Goal: Task Accomplishment & Management: Manage account settings

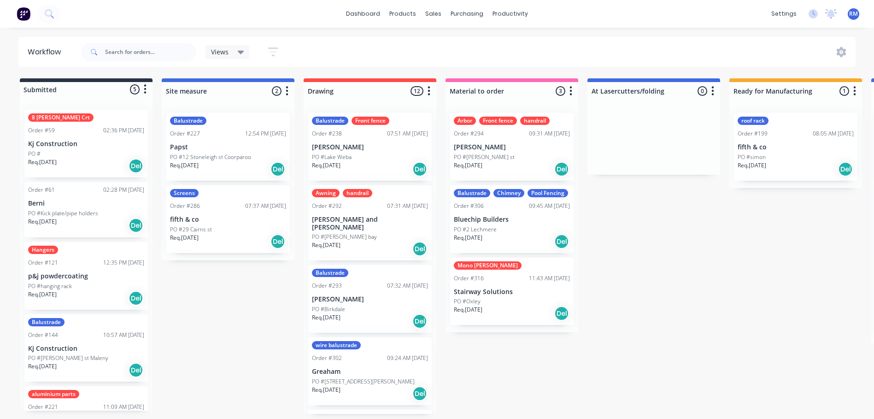
scroll to position [2, 0]
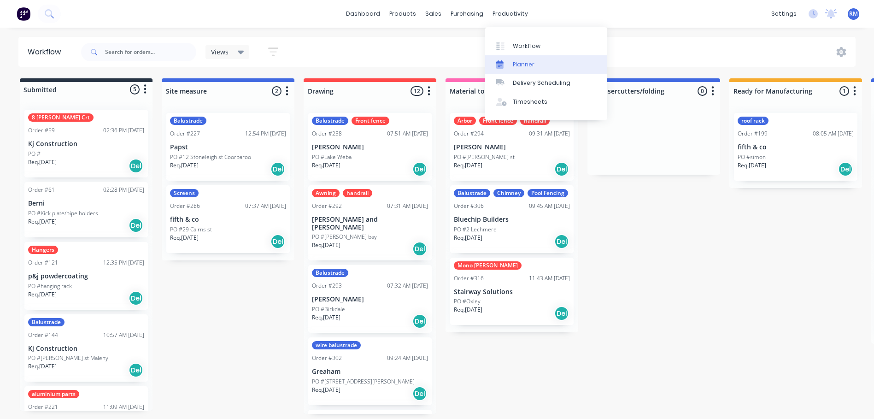
click at [537, 64] on link "Planner" at bounding box center [546, 64] width 122 height 18
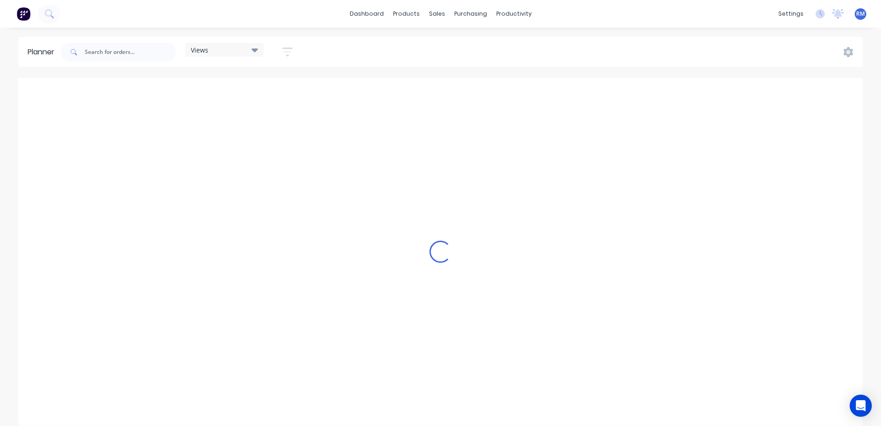
scroll to position [0, 590]
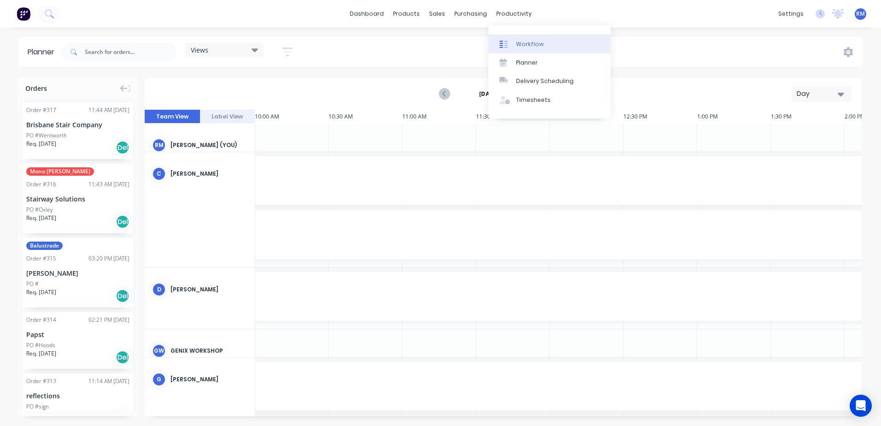
click at [527, 44] on div "Workflow" at bounding box center [530, 44] width 28 height 8
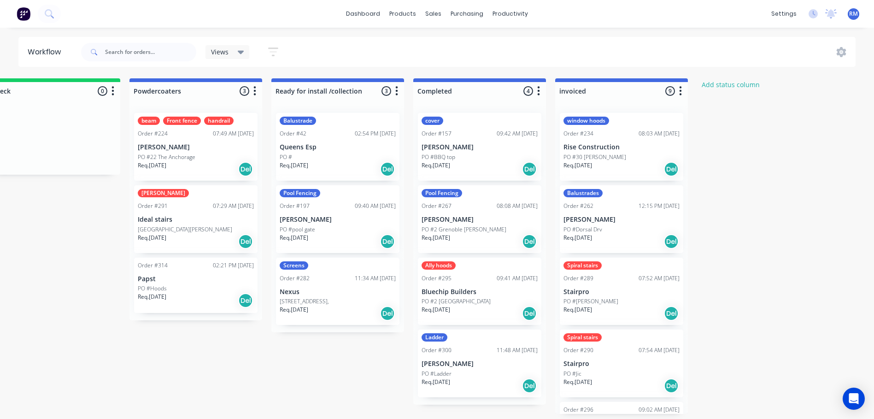
scroll to position [0, 914]
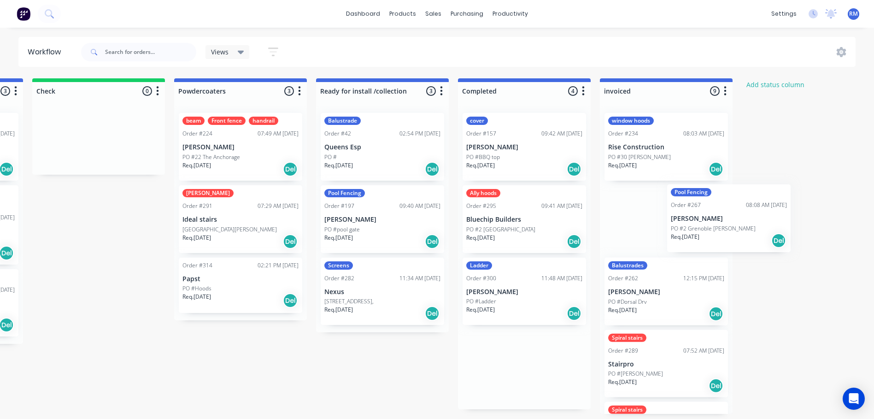
drag, startPoint x: 598, startPoint y: 233, endPoint x: 735, endPoint y: 234, distance: 136.8
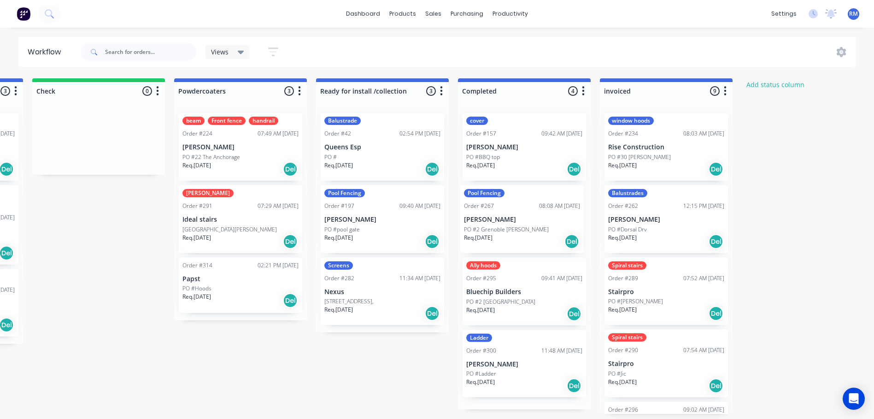
scroll to position [0, 983]
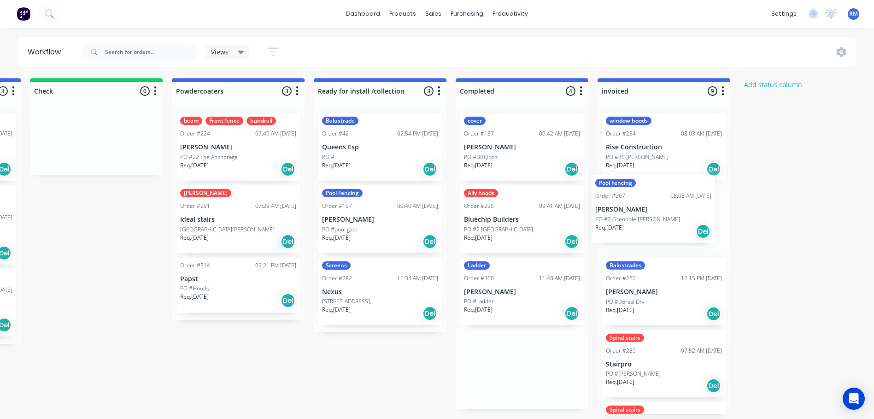
drag, startPoint x: 596, startPoint y: 220, endPoint x: 682, endPoint y: 228, distance: 86.0
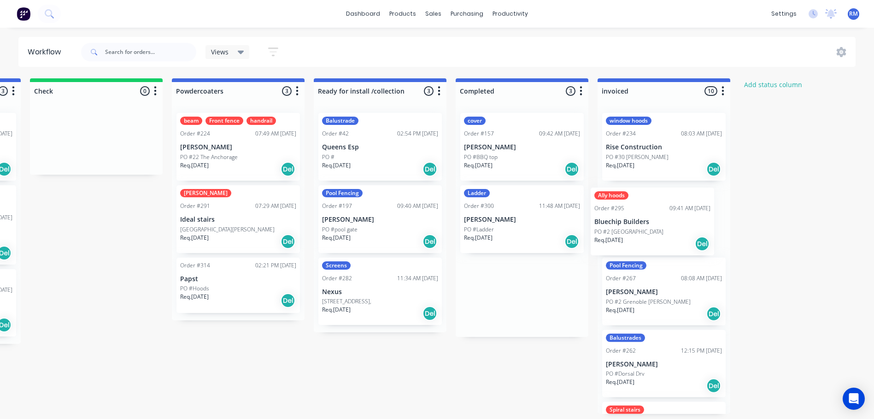
drag, startPoint x: 541, startPoint y: 234, endPoint x: 664, endPoint y: 236, distance: 122.5
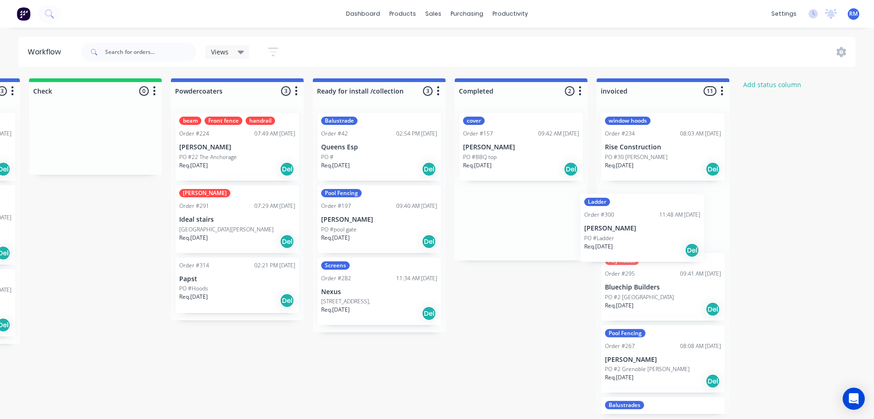
drag, startPoint x: 548, startPoint y: 229, endPoint x: 672, endPoint y: 239, distance: 125.2
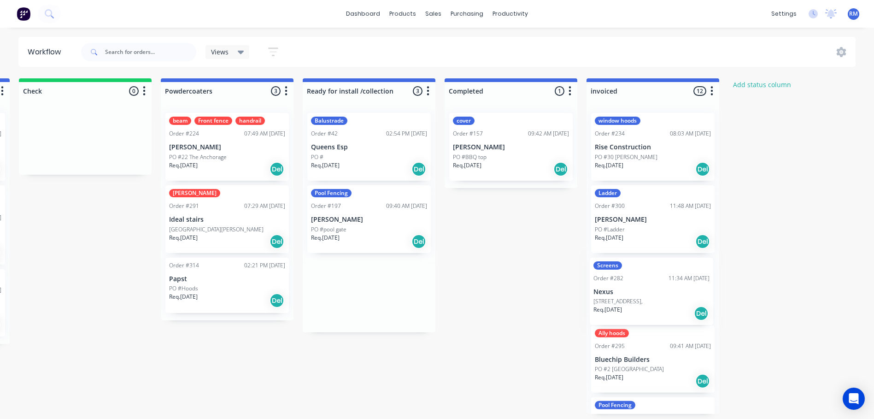
scroll to position [0, 994]
drag, startPoint x: 539, startPoint y: 301, endPoint x: 671, endPoint y: 295, distance: 132.3
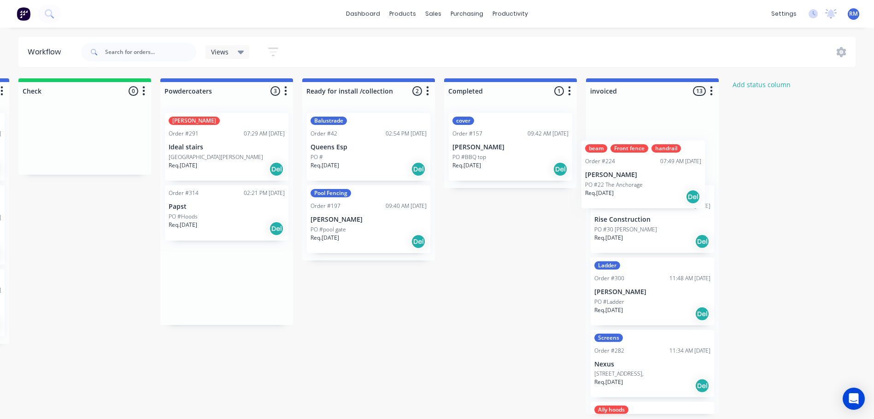
drag, startPoint x: 228, startPoint y: 148, endPoint x: 648, endPoint y: 171, distance: 421.1
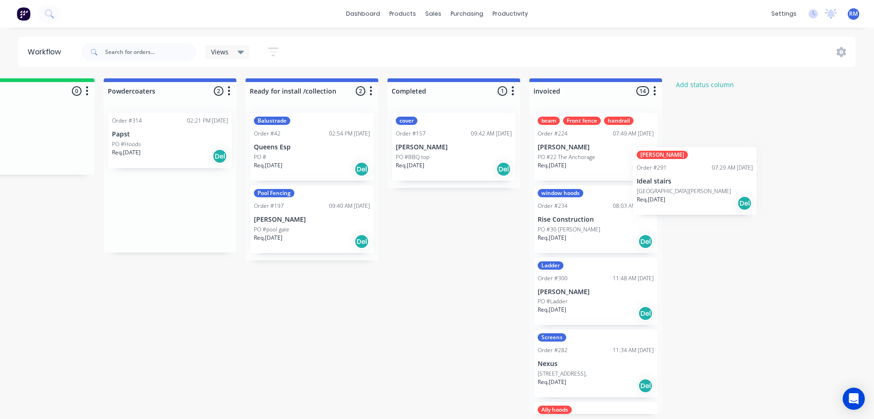
scroll to position [0, 1052]
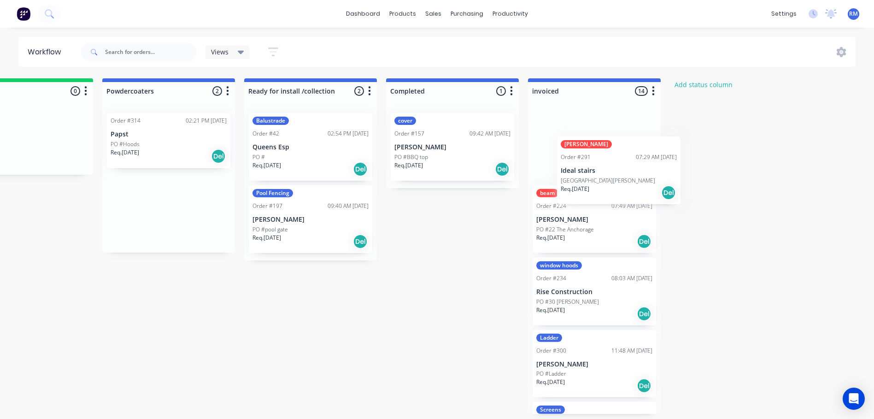
drag, startPoint x: 249, startPoint y: 161, endPoint x: 640, endPoint y: 187, distance: 391.9
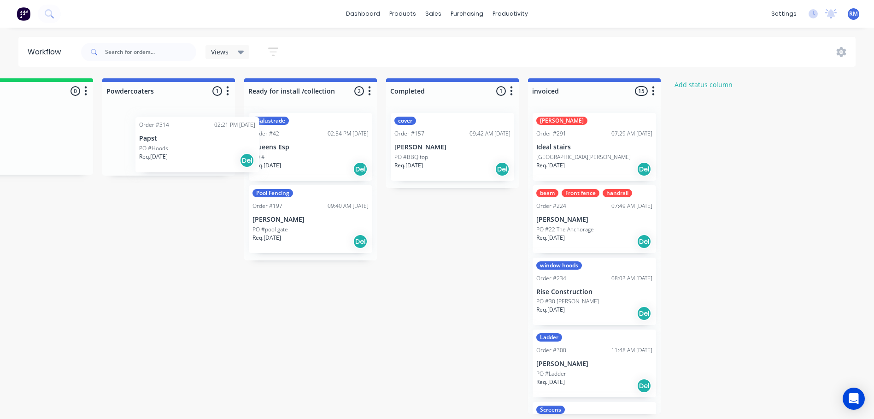
scroll to position [0, 1051]
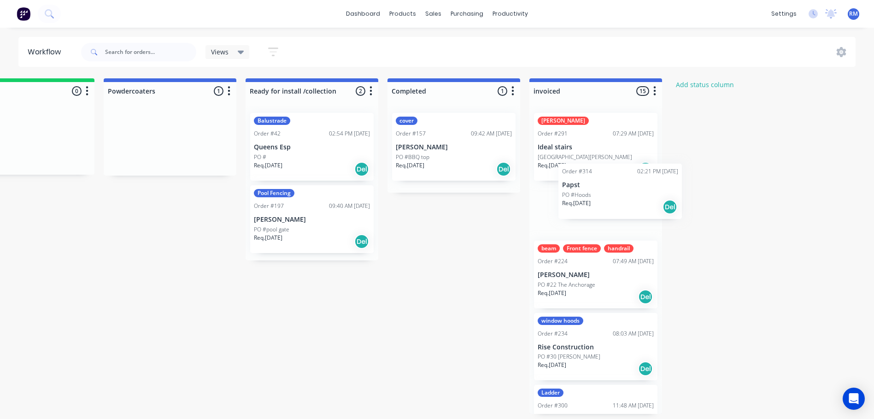
drag, startPoint x: 192, startPoint y: 152, endPoint x: 606, endPoint y: 201, distance: 417.3
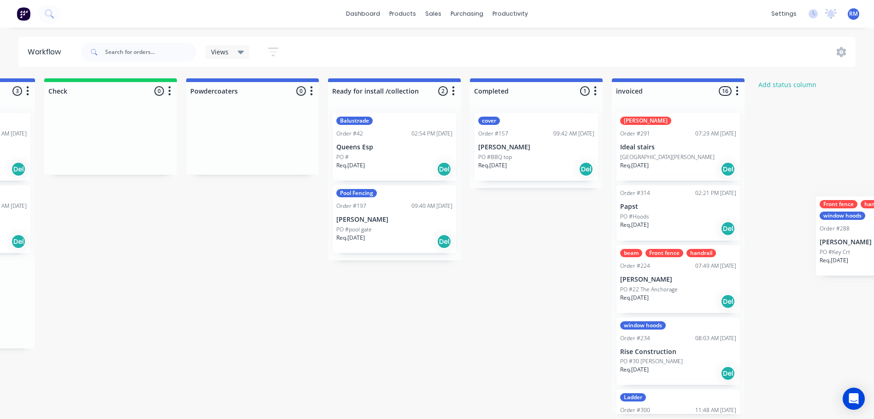
scroll to position [0, 1063]
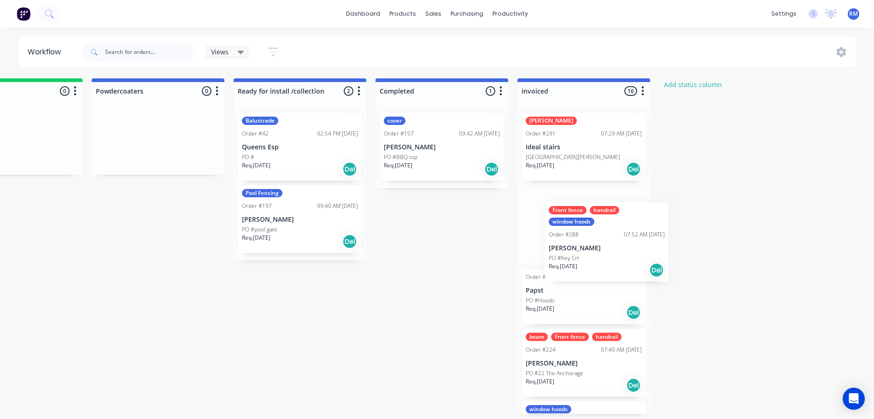
drag, startPoint x: 219, startPoint y: 233, endPoint x: 603, endPoint y: 249, distance: 384.9
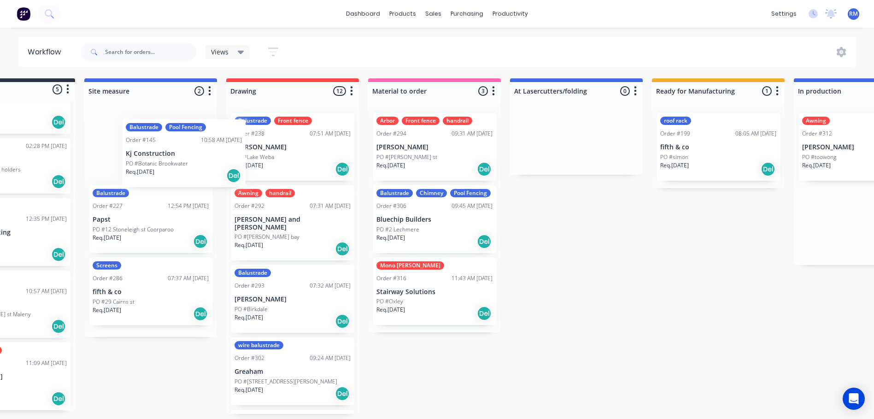
scroll to position [0, 76]
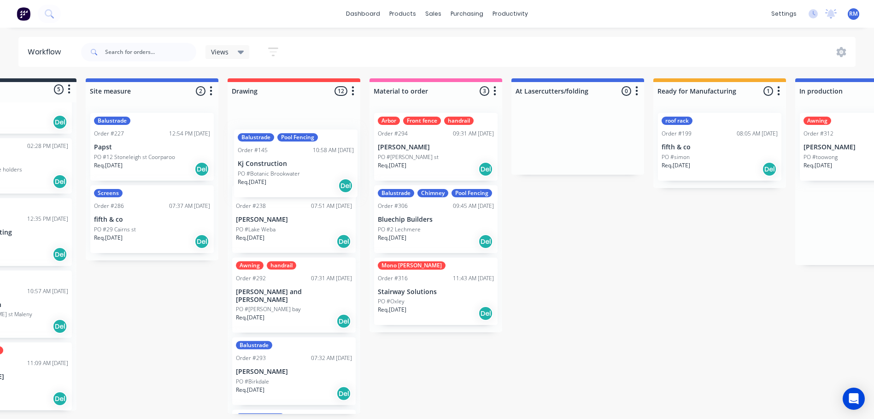
drag, startPoint x: 388, startPoint y: 152, endPoint x: 292, endPoint y: 168, distance: 97.2
click at [292, 168] on div "Submitted 5 Status colour #273444 hex #273444 Save Cancel Summaries Total order…" at bounding box center [885, 245] width 1937 height 335
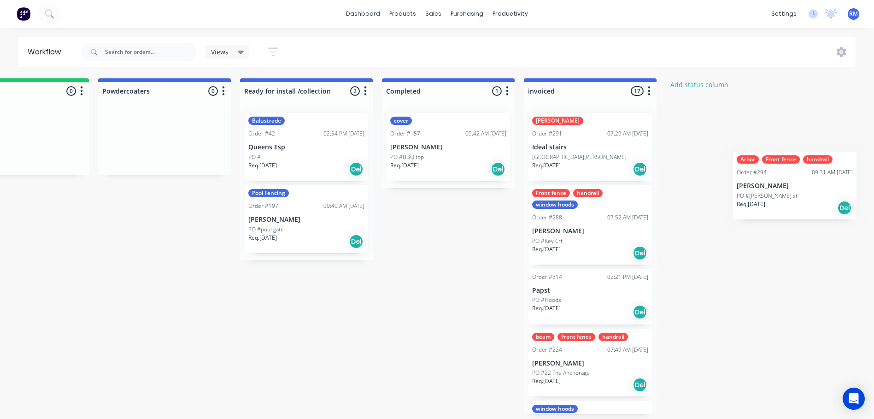
scroll to position [0, 1063]
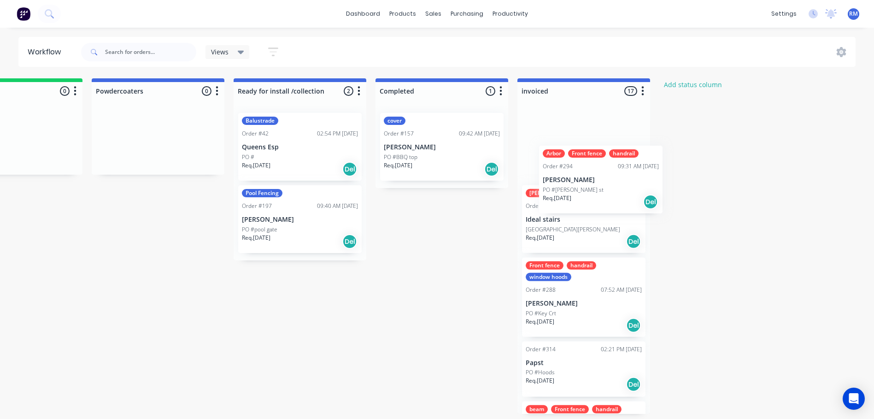
drag, startPoint x: 440, startPoint y: 162, endPoint x: 581, endPoint y: 197, distance: 145.2
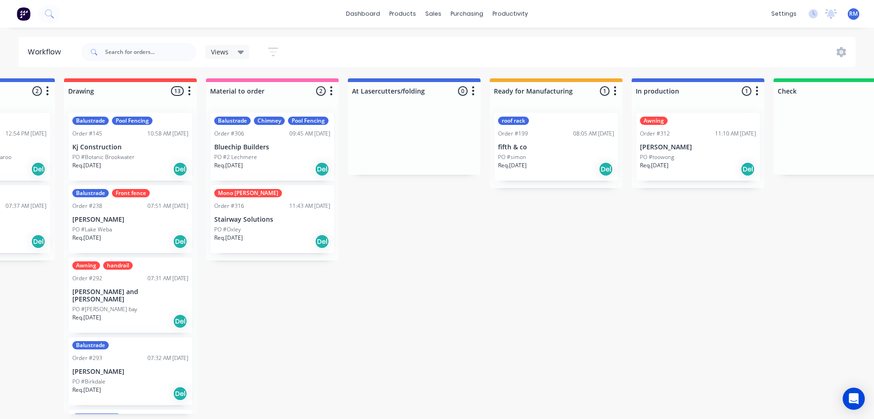
scroll to position [0, 206]
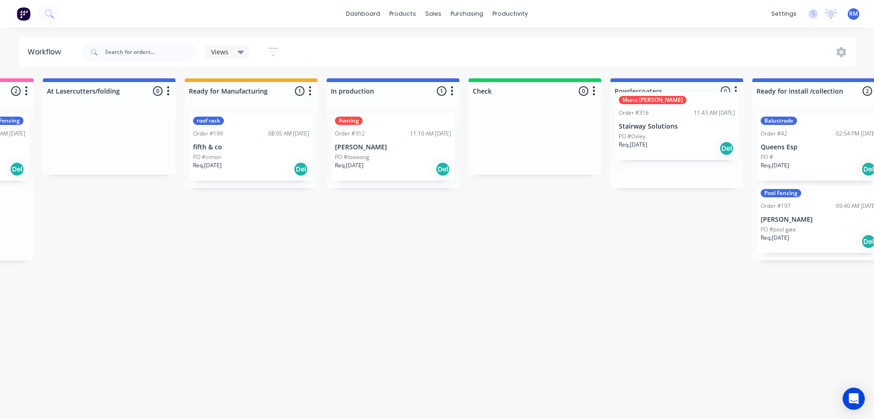
drag, startPoint x: 303, startPoint y: 224, endPoint x: 677, endPoint y: 133, distance: 385.4
click at [677, 133] on div "Submitted 5 Status colour #273444 hex #273444 Save Cancel Summaries Total order…" at bounding box center [417, 245] width 1937 height 335
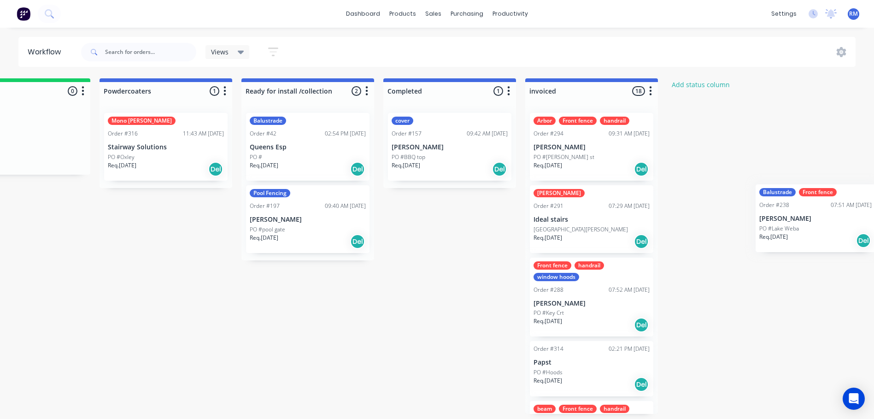
scroll to position [0, 1063]
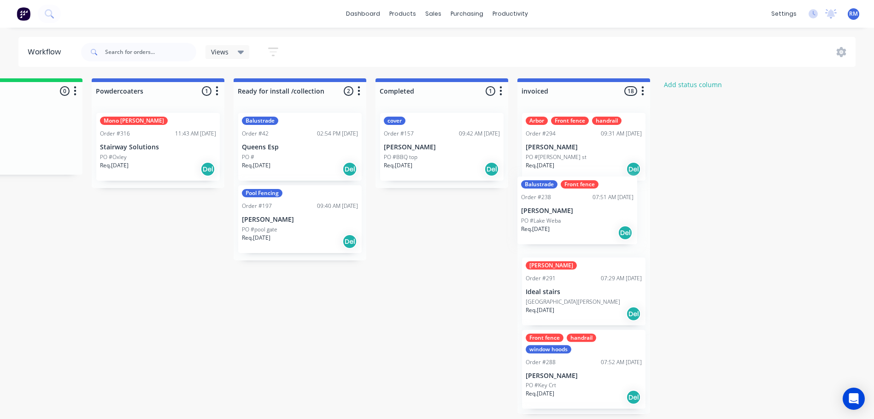
drag, startPoint x: 171, startPoint y: 234, endPoint x: 517, endPoint y: 392, distance: 380.1
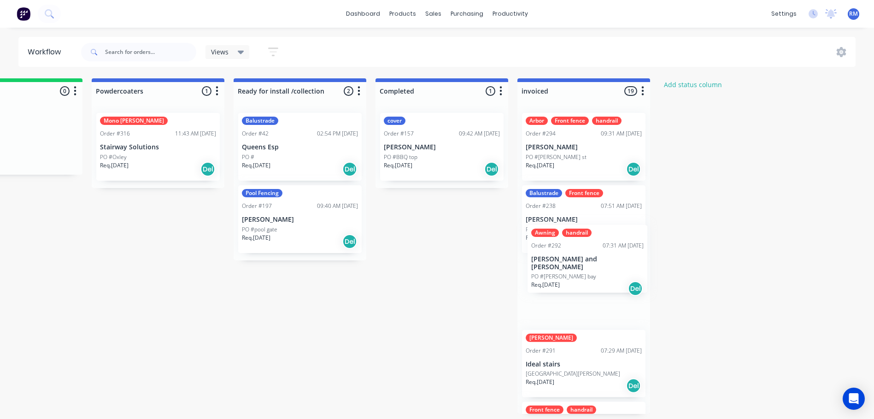
drag, startPoint x: 232, startPoint y: 219, endPoint x: 587, endPoint y: 260, distance: 356.9
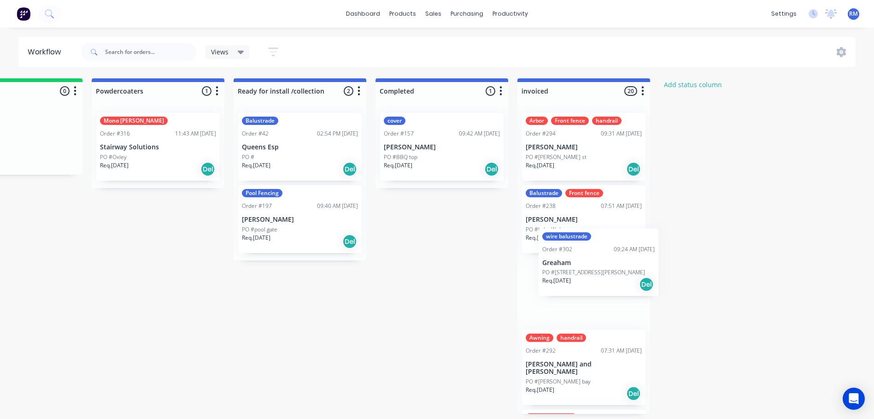
drag, startPoint x: 215, startPoint y: 300, endPoint x: 600, endPoint y: 289, distance: 384.7
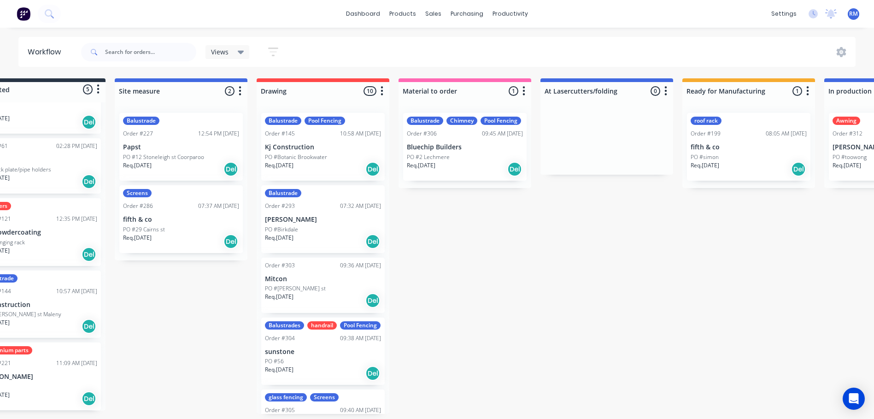
scroll to position [0, 0]
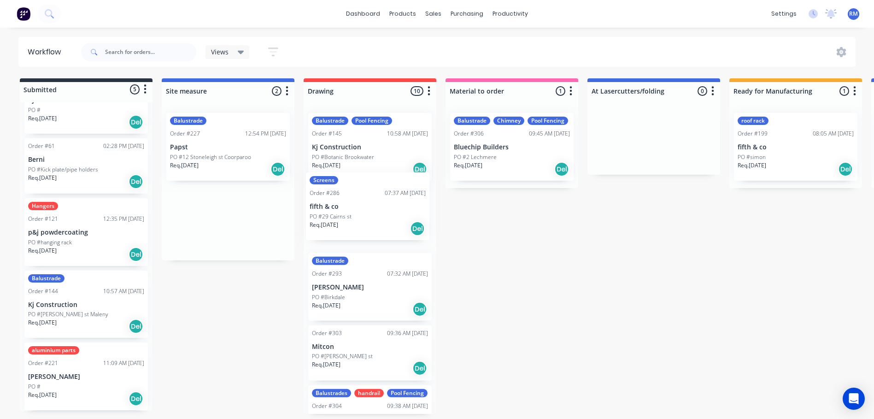
drag, startPoint x: 225, startPoint y: 224, endPoint x: 368, endPoint y: 211, distance: 142.9
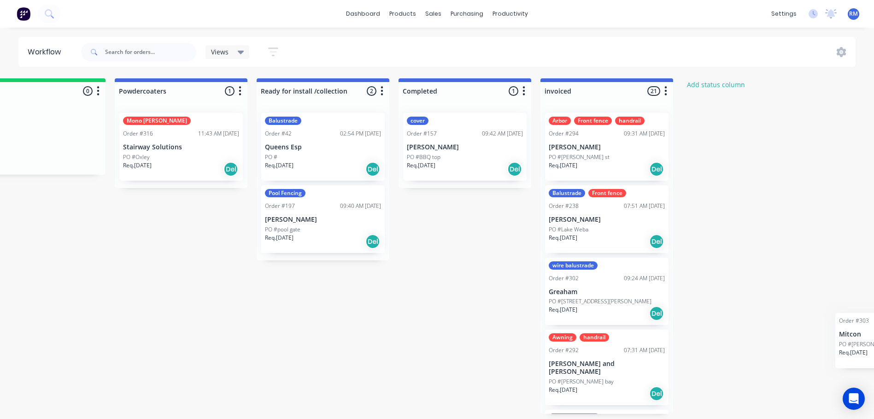
scroll to position [2, 1063]
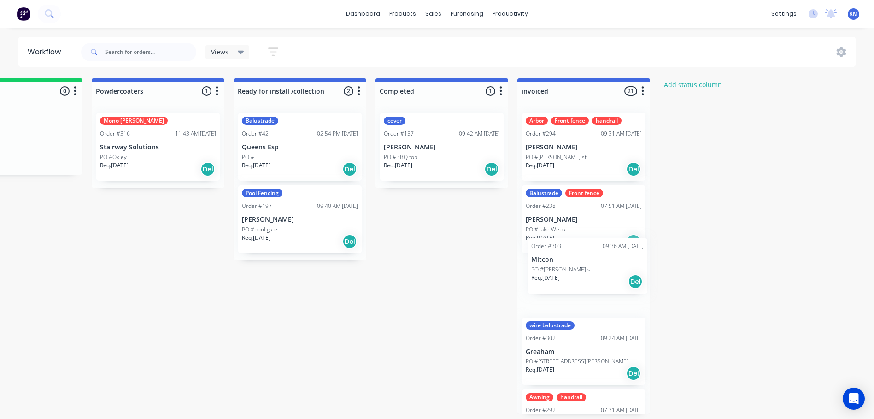
drag, startPoint x: 353, startPoint y: 351, endPoint x: 574, endPoint y: 262, distance: 238.7
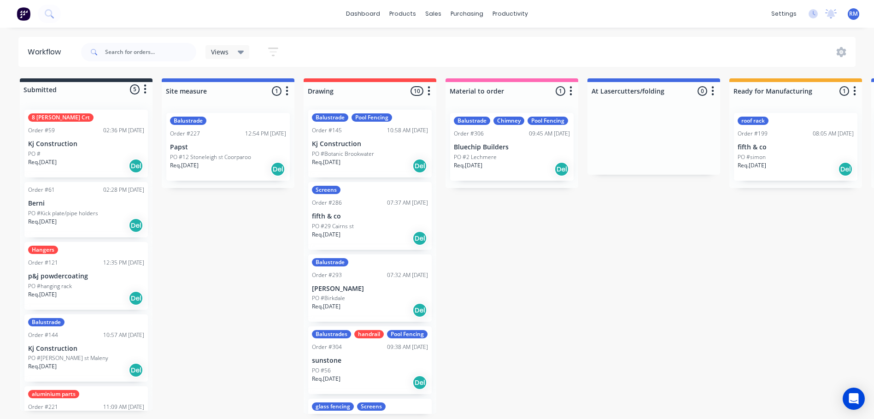
scroll to position [44, 0]
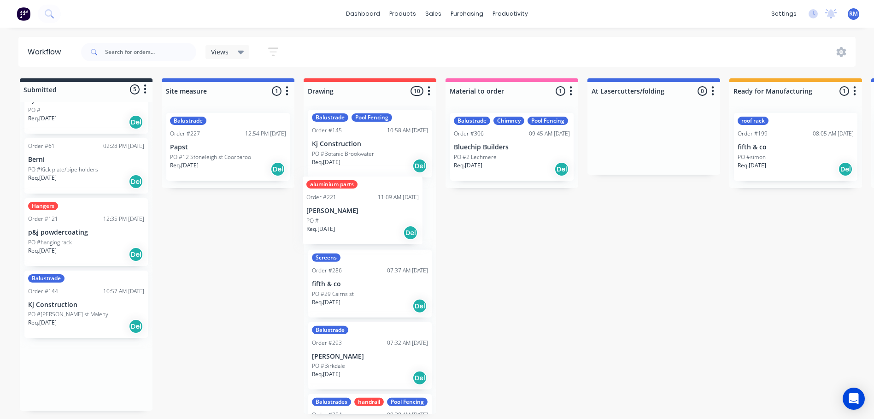
drag, startPoint x: 74, startPoint y: 384, endPoint x: 354, endPoint y: 220, distance: 324.9
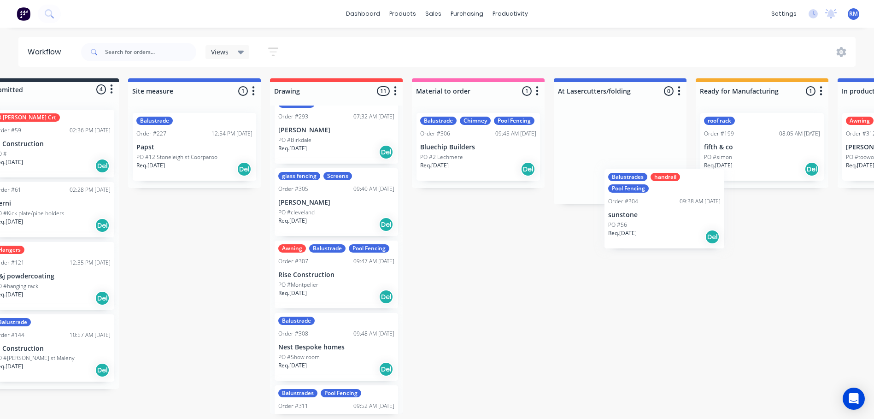
scroll to position [2, 35]
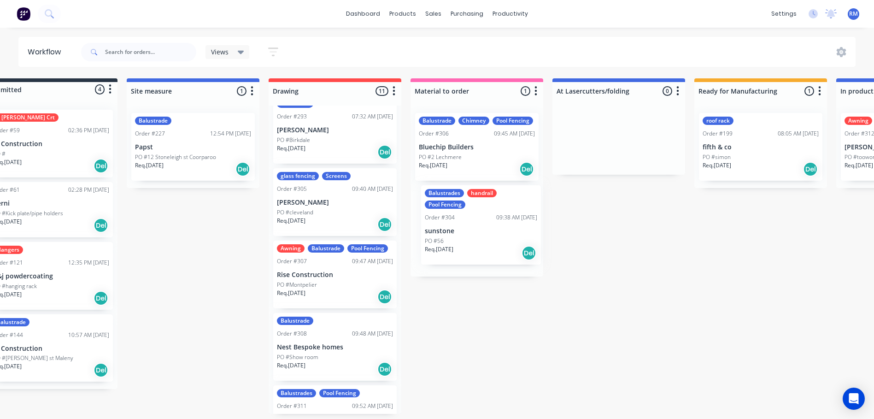
drag, startPoint x: 357, startPoint y: 215, endPoint x: 468, endPoint y: 234, distance: 112.1
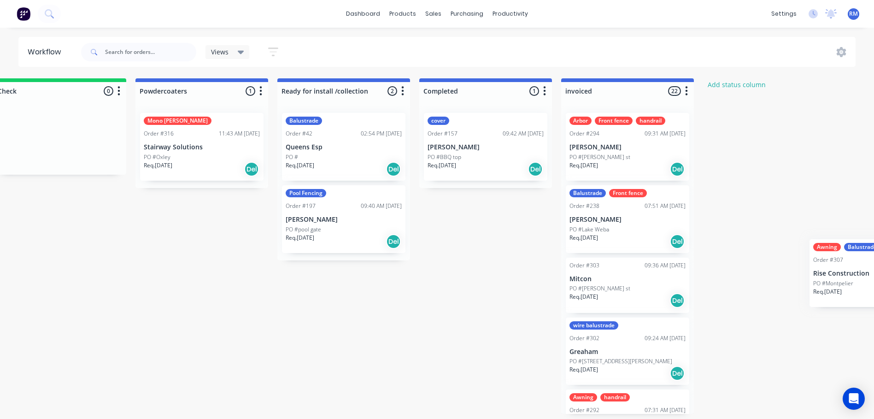
scroll to position [2, 1063]
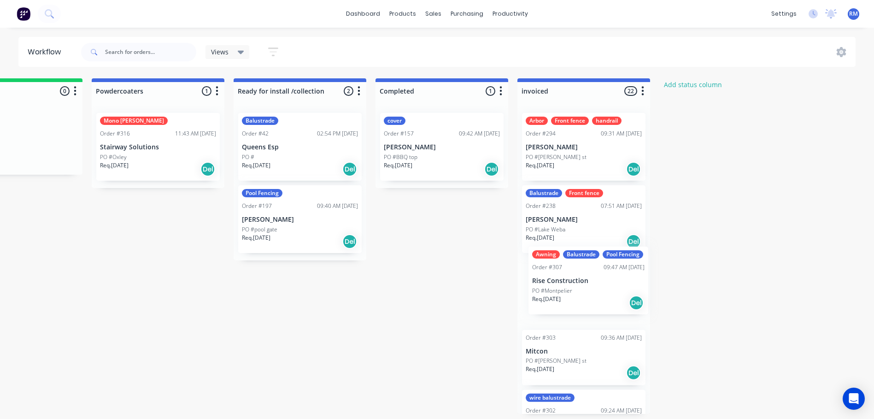
drag, startPoint x: 343, startPoint y: 246, endPoint x: 595, endPoint y: 303, distance: 258.2
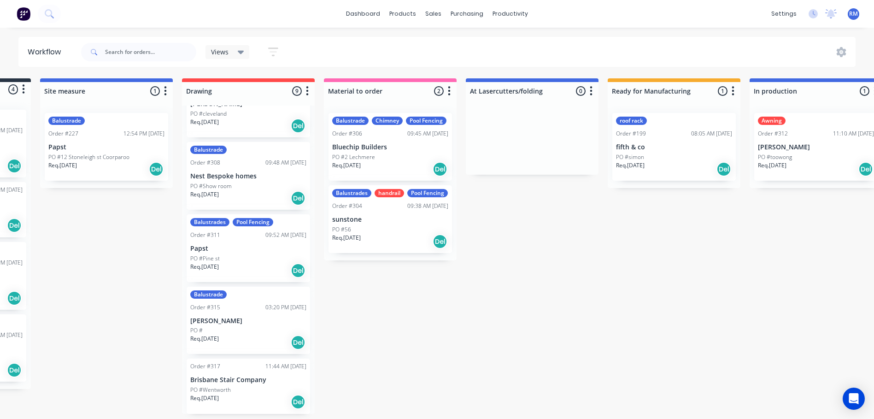
scroll to position [333, 0]
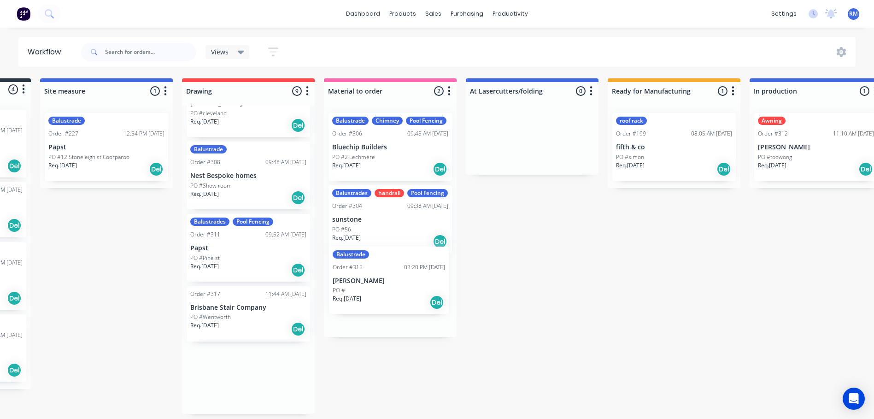
drag, startPoint x: 233, startPoint y: 340, endPoint x: 379, endPoint y: 303, distance: 150.8
click at [379, 303] on div "Submitted 4 Status colour #273444 hex #273444 Save Cancel Summaries Total order…" at bounding box center [840, 245] width 1937 height 335
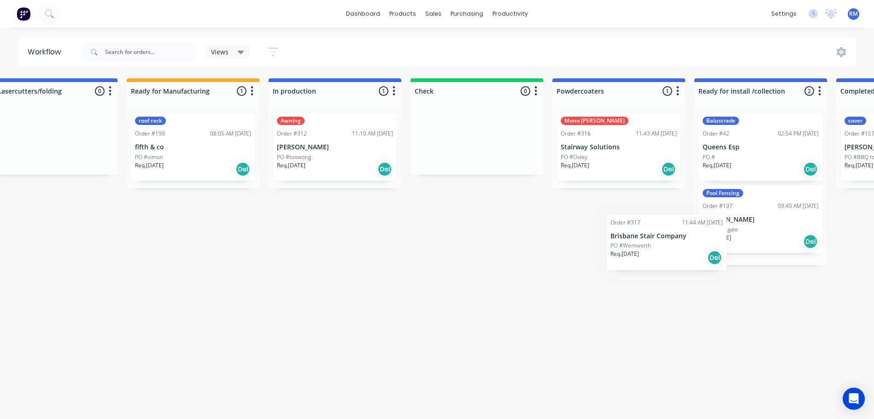
scroll to position [2, 603]
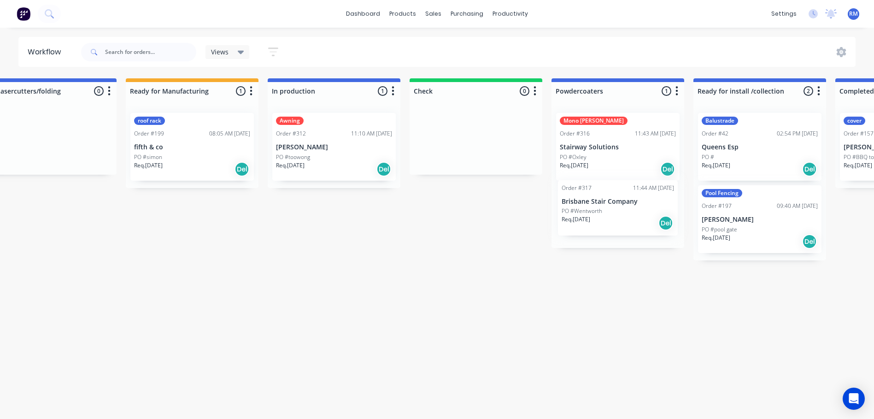
drag, startPoint x: 243, startPoint y: 391, endPoint x: 616, endPoint y: 215, distance: 412.9
click at [616, 215] on div "Submitted 4 Status colour #273444 hex #273444 Save Cancel Summaries Total order…" at bounding box center [358, 245] width 1937 height 335
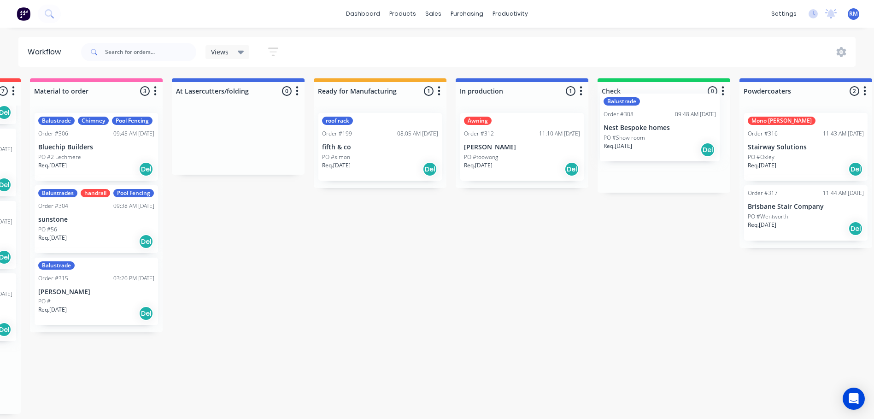
scroll to position [2, 418]
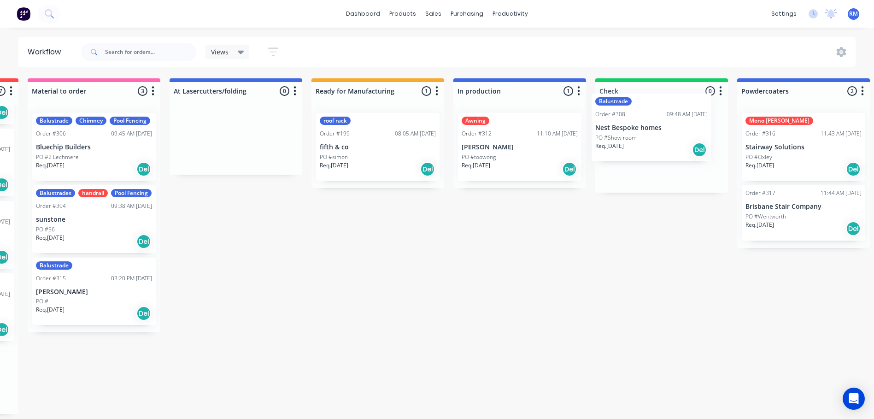
drag, startPoint x: 192, startPoint y: 317, endPoint x: 647, endPoint y: 139, distance: 488.7
click at [647, 139] on div "Submitted 4 Status colour #273444 hex #273444 Save Cancel Summaries Total order…" at bounding box center [543, 245] width 1937 height 335
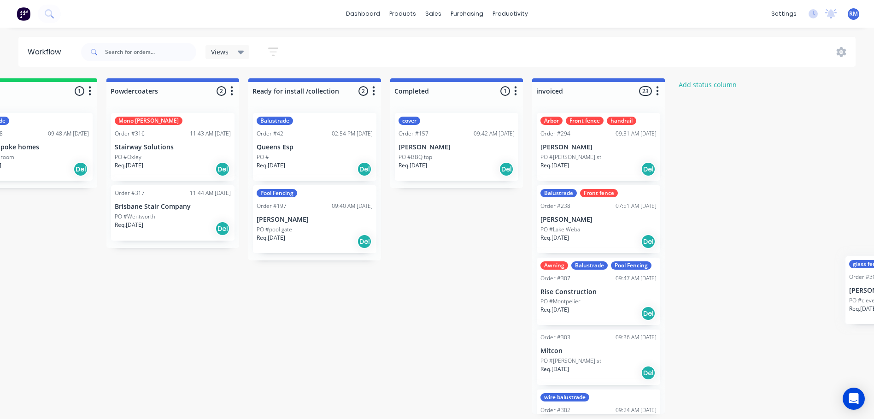
scroll to position [2, 1063]
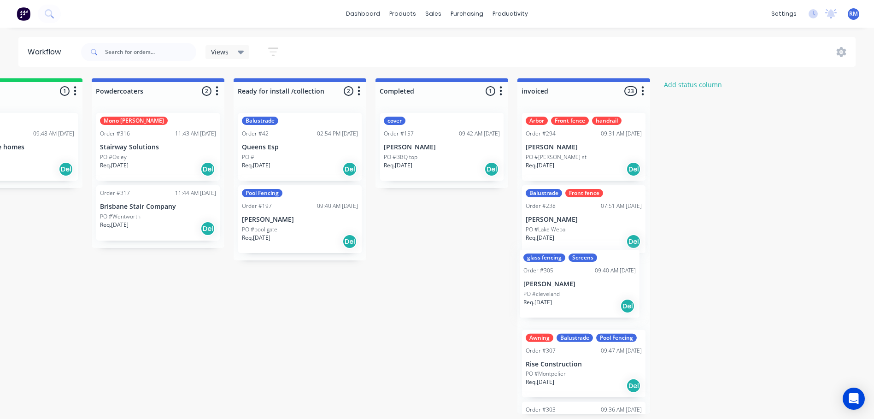
drag, startPoint x: 142, startPoint y: 301, endPoint x: 556, endPoint y: 280, distance: 415.0
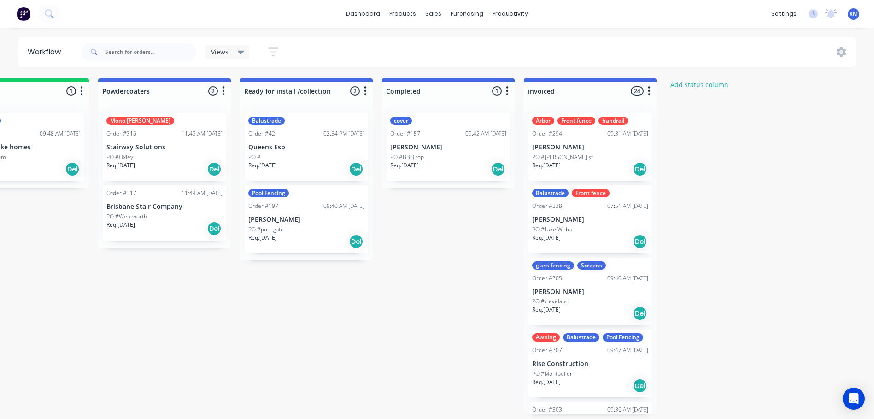
scroll to position [2, 1061]
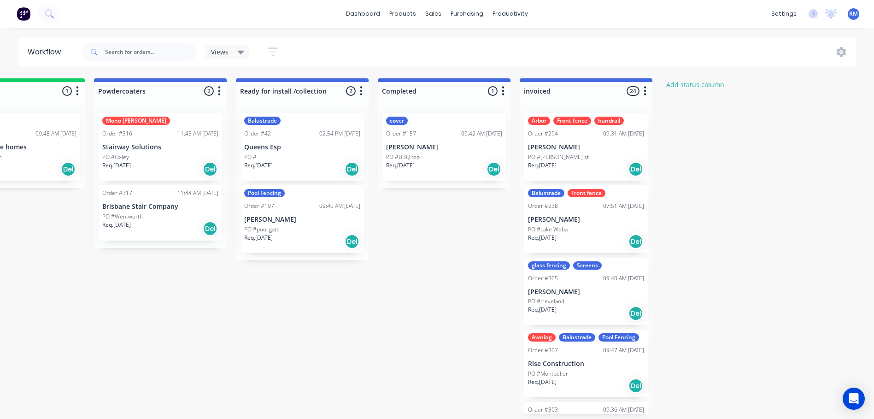
click at [592, 155] on div "PO #[PERSON_NAME] st" at bounding box center [586, 157] width 116 height 8
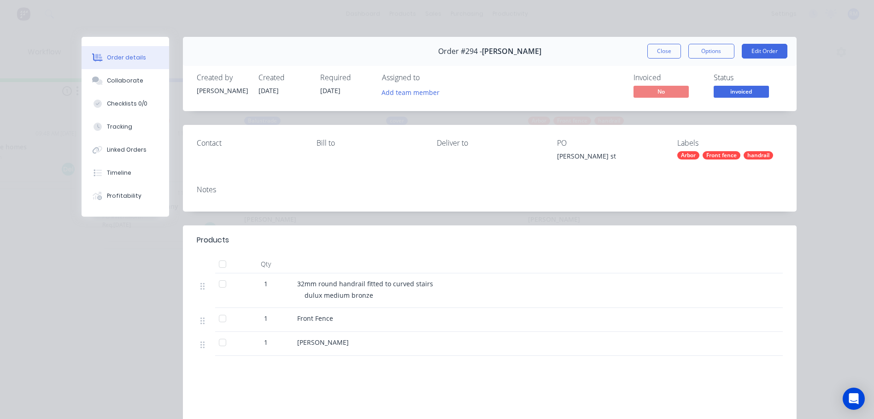
drag, startPoint x: 845, startPoint y: 182, endPoint x: 783, endPoint y: 161, distance: 64.7
click at [842, 182] on div "Order details Collaborate Checklists 0/0 Tracking Linked Orders Timeline Profit…" at bounding box center [437, 209] width 874 height 419
click at [665, 51] on button "Close" at bounding box center [664, 51] width 34 height 15
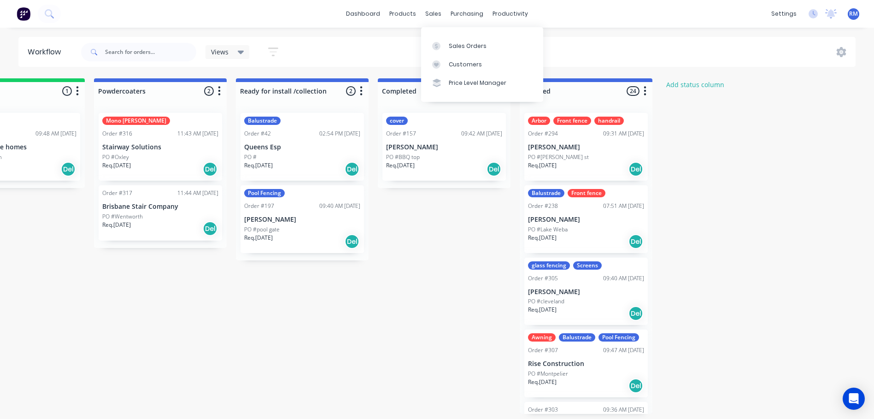
click at [456, 47] on div "Sales Orders" at bounding box center [468, 46] width 38 height 8
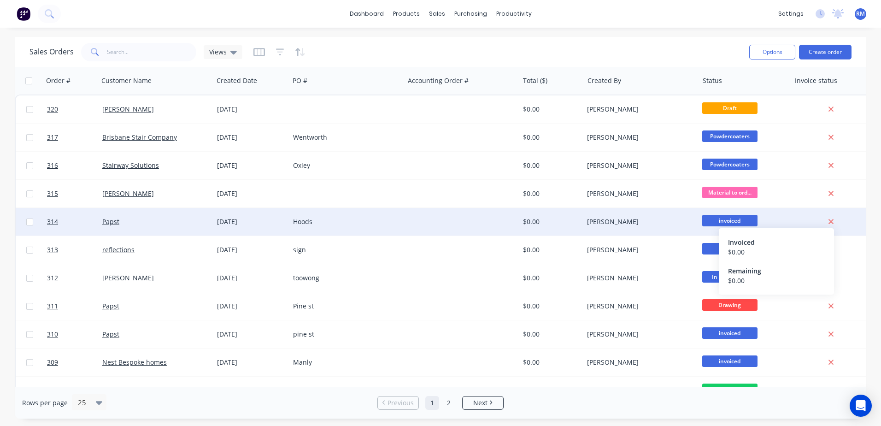
click at [833, 221] on icon at bounding box center [831, 221] width 6 height 8
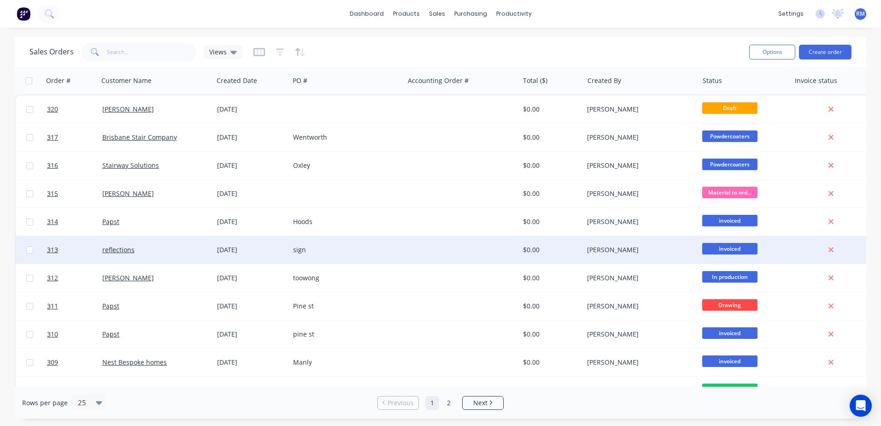
click at [775, 251] on div "invoiced" at bounding box center [742, 250] width 80 height 14
click at [832, 249] on icon at bounding box center [831, 249] width 6 height 8
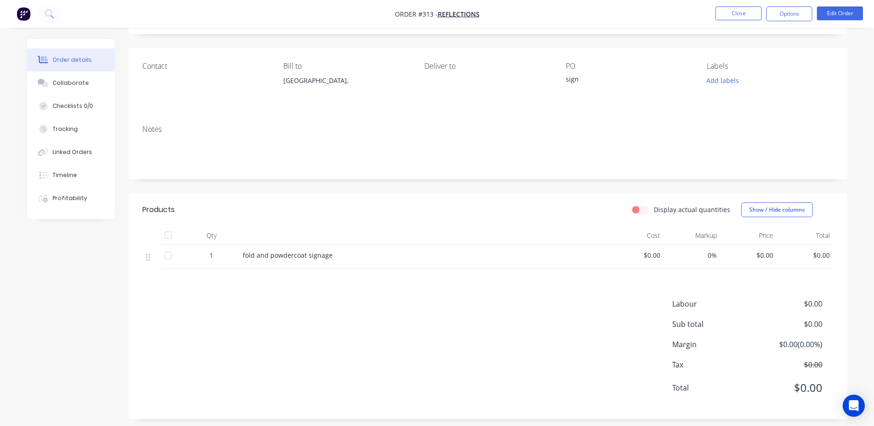
scroll to position [61, 0]
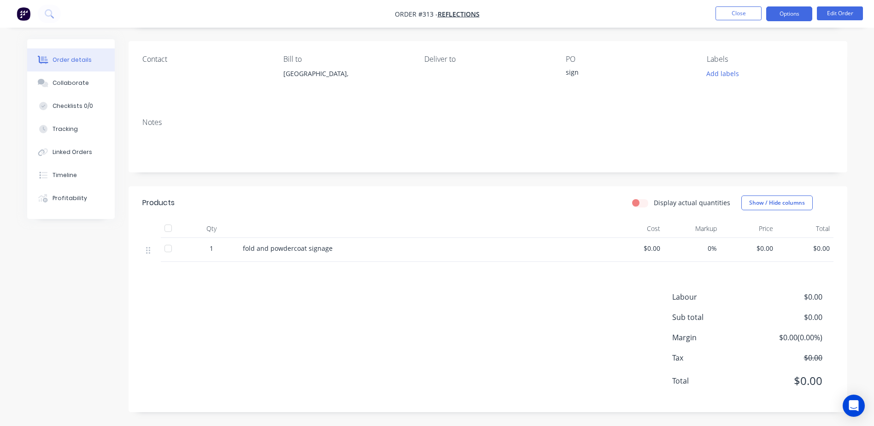
click at [791, 16] on button "Options" at bounding box center [789, 13] width 46 height 15
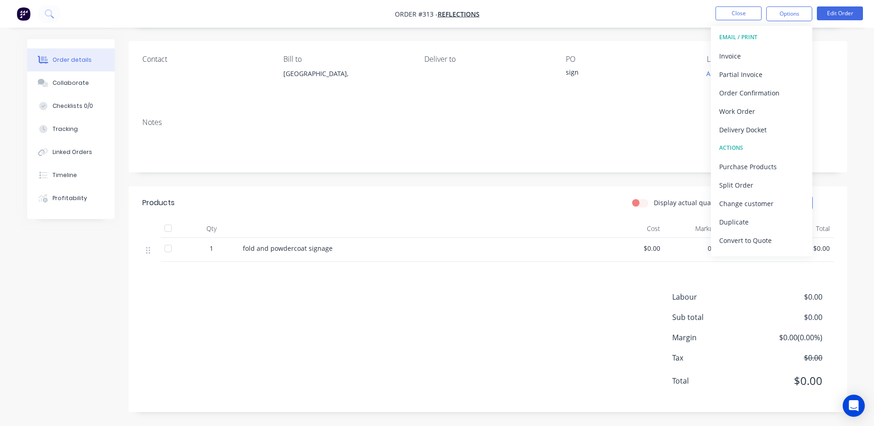
click at [682, 85] on div "PO sign" at bounding box center [629, 76] width 126 height 42
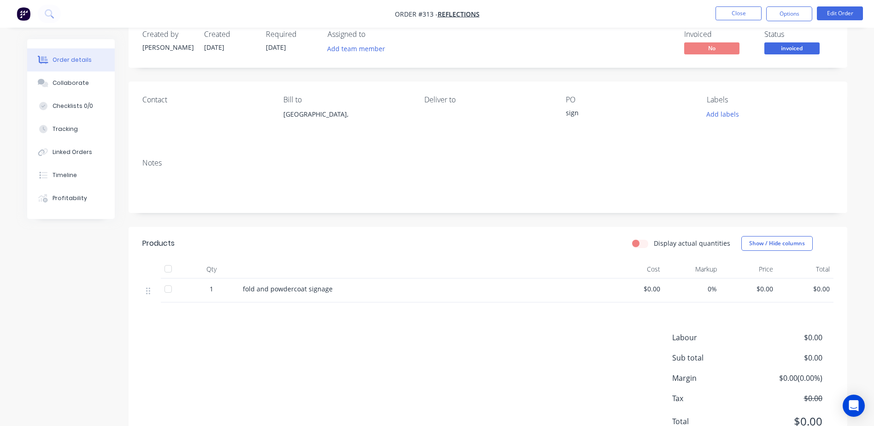
scroll to position [0, 0]
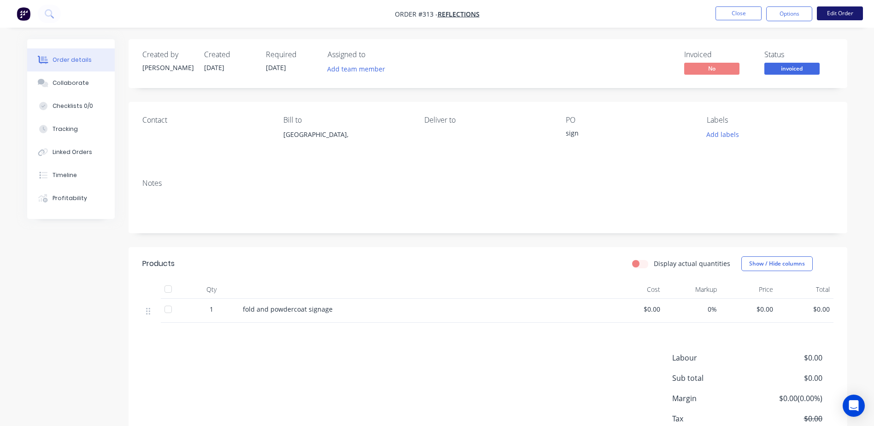
click at [851, 15] on button "Edit Order" at bounding box center [840, 13] width 46 height 14
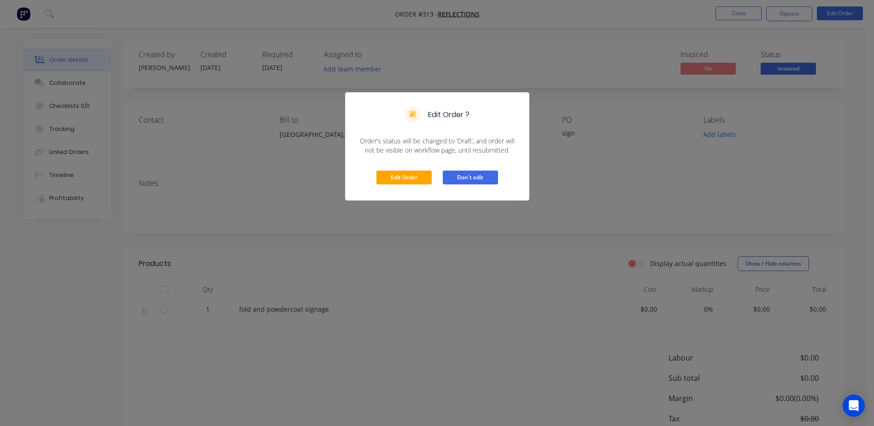
click at [469, 181] on button "Don't edit" at bounding box center [470, 177] width 55 height 14
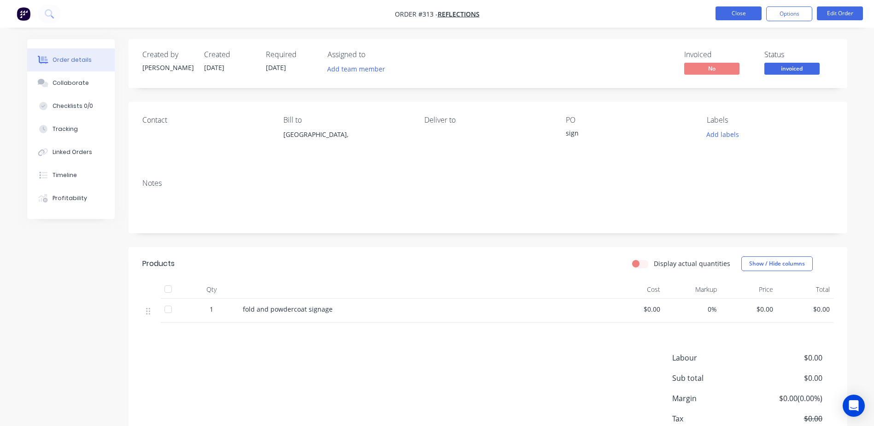
click at [726, 12] on button "Close" at bounding box center [738, 13] width 46 height 14
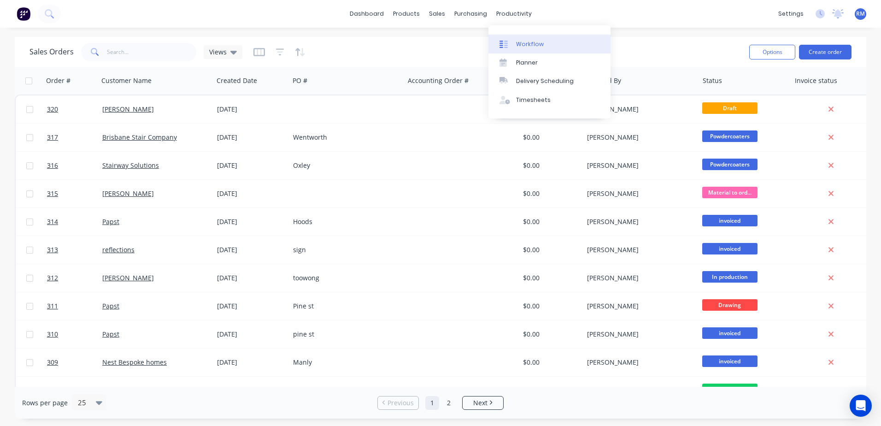
click at [531, 43] on div "Workflow" at bounding box center [530, 44] width 28 height 8
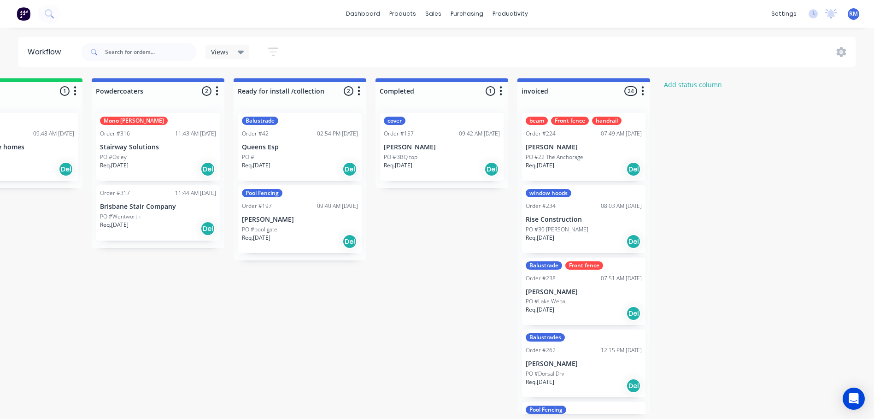
click at [608, 150] on p "[PERSON_NAME]" at bounding box center [584, 147] width 116 height 8
